Goal: Find contact information: Find contact information

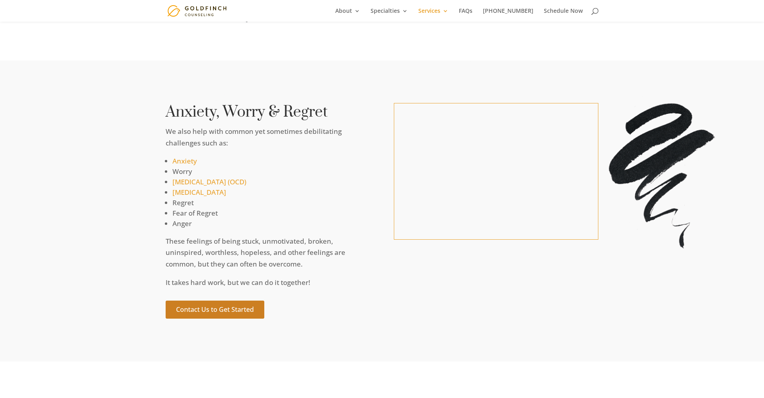
scroll to position [4691, 0]
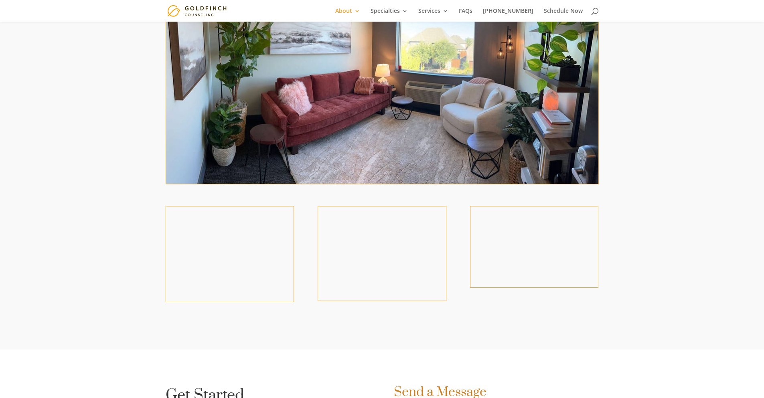
scroll to position [985, 0]
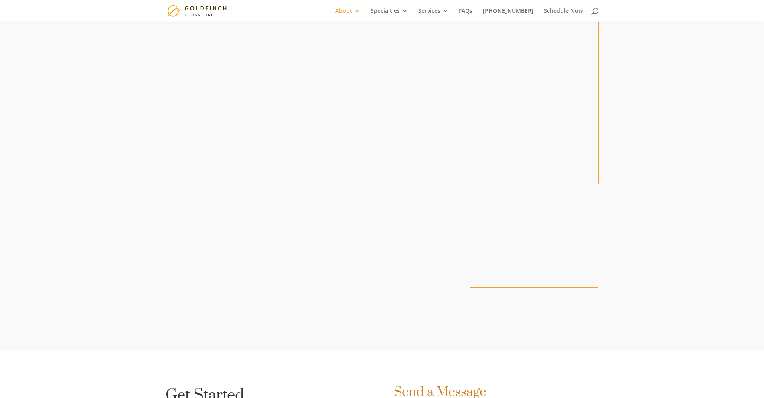
scroll to position [985, 0]
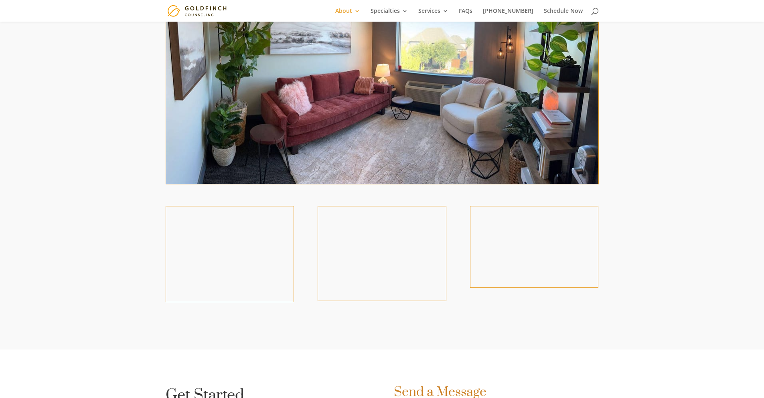
scroll to position [985, 0]
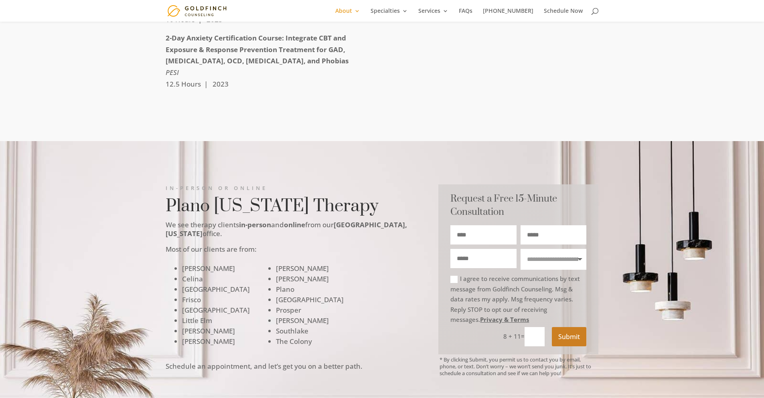
scroll to position [2874, 0]
